Goal: Check status: Check status

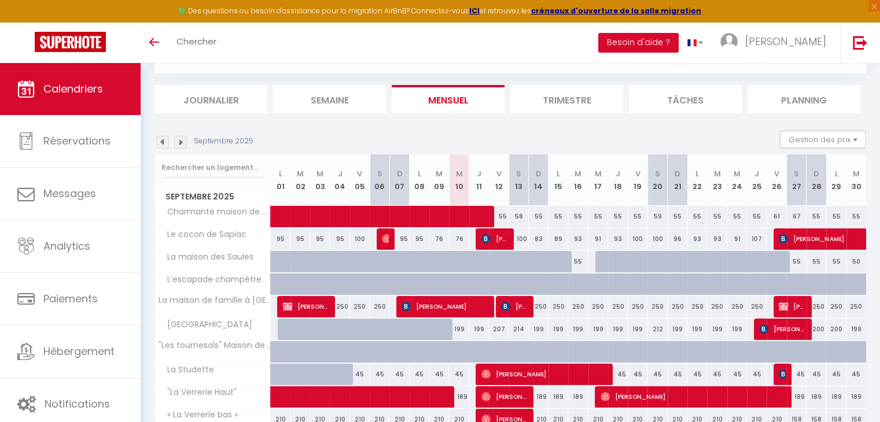
click at [161, 143] on img at bounding box center [162, 142] width 13 height 13
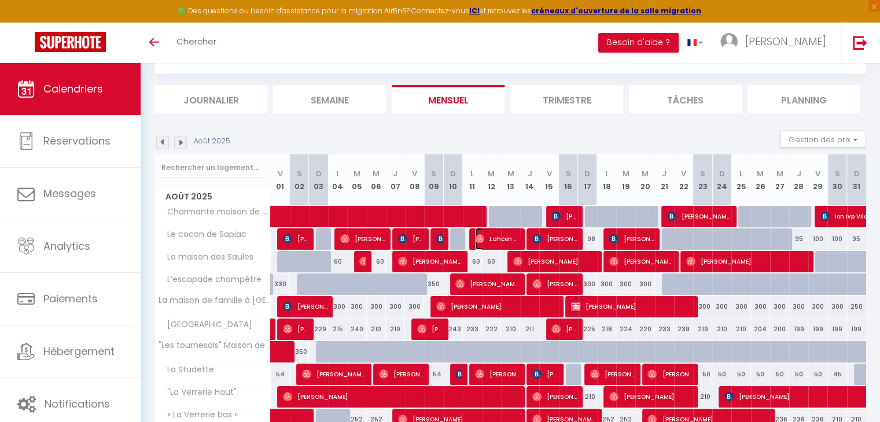
click at [502, 239] on span "Lahcen Ouhha" at bounding box center [497, 239] width 45 height 22
select select "OK"
select select "1"
select select "0"
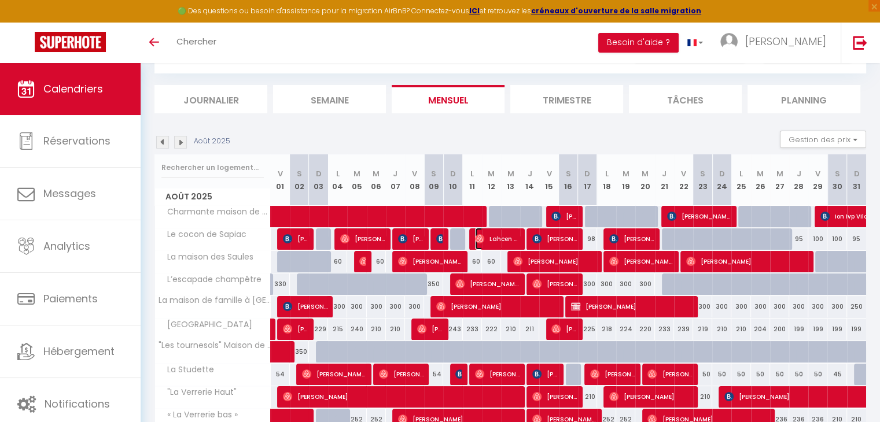
select select "1"
select select
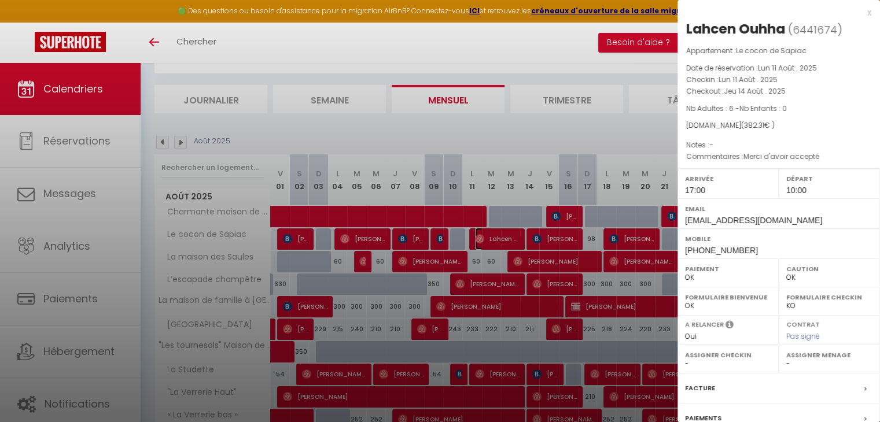
scroll to position [115, 0]
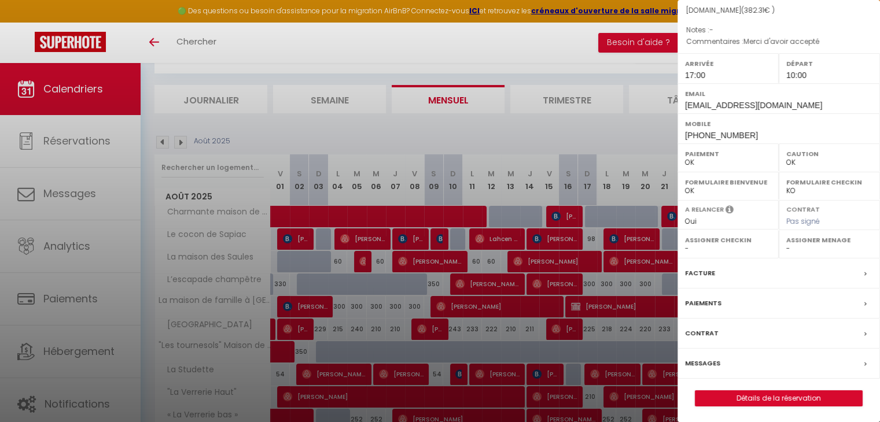
click at [514, 42] on div at bounding box center [440, 211] width 880 height 422
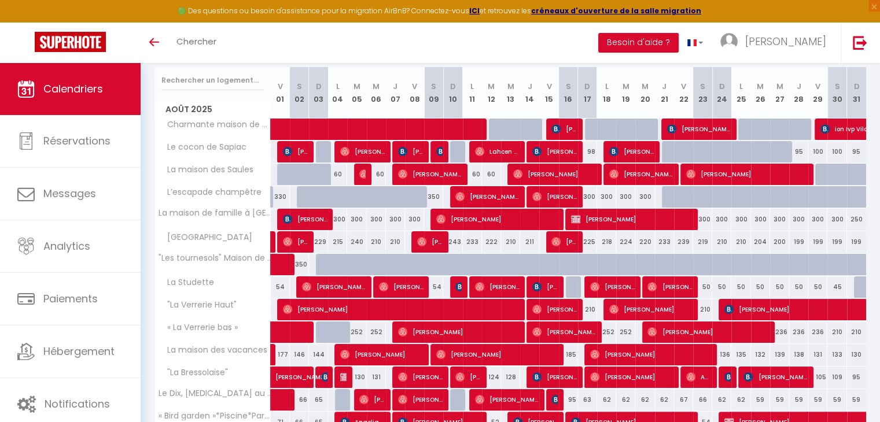
scroll to position [174, 0]
